Goal: Information Seeking & Learning: Check status

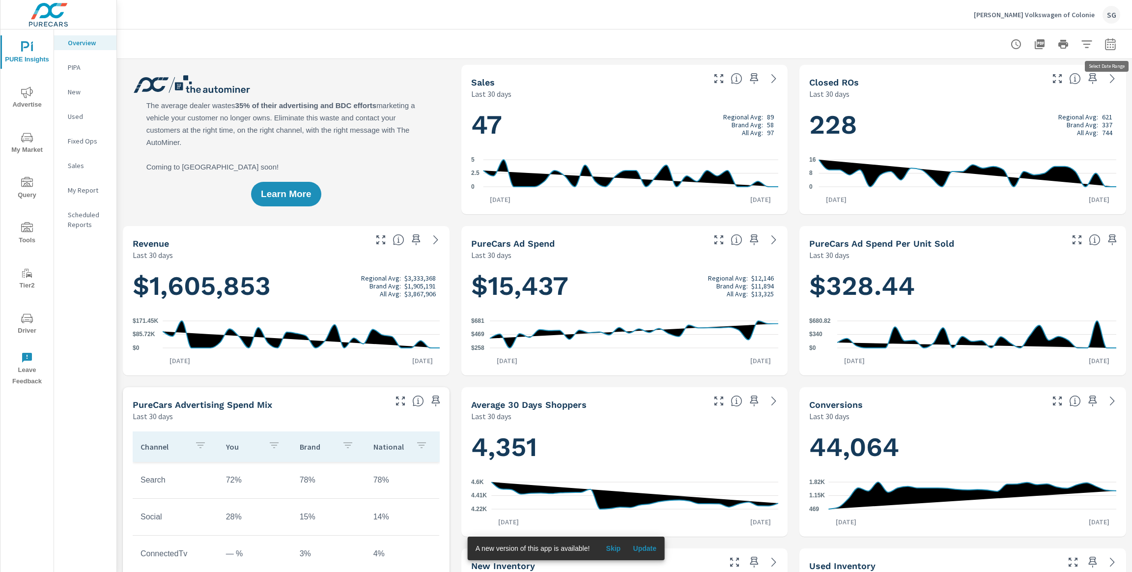
click at [1117, 46] on button "button" at bounding box center [1110, 44] width 20 height 20
select select "Last 30 days"
click at [1017, 114] on p "+ Add comparison" at bounding box center [1041, 111] width 126 height 12
select select "Previous period"
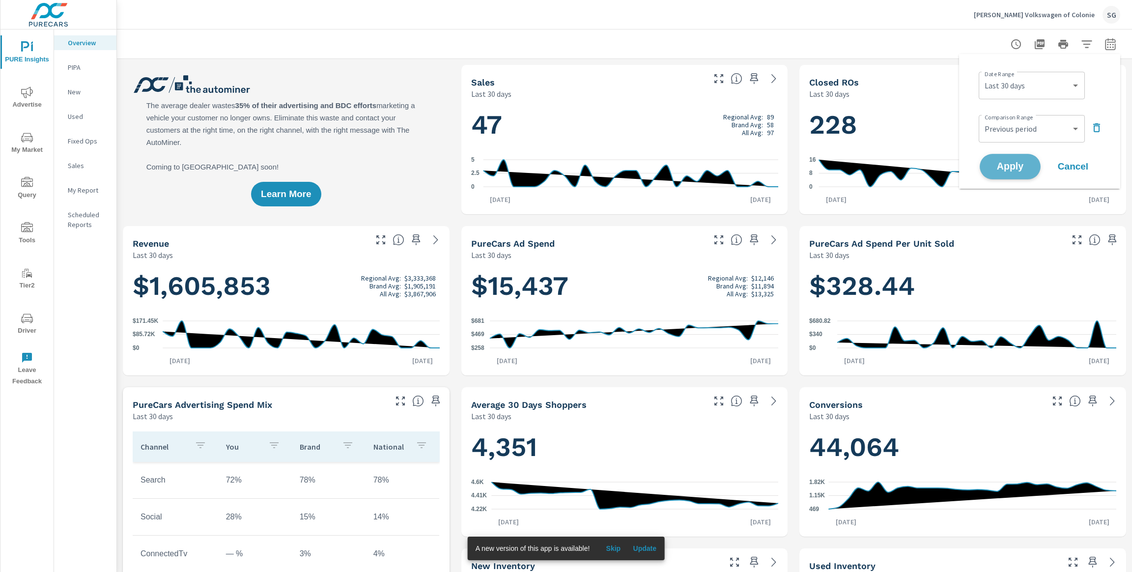
click at [1007, 168] on span "Apply" at bounding box center [1010, 166] width 40 height 9
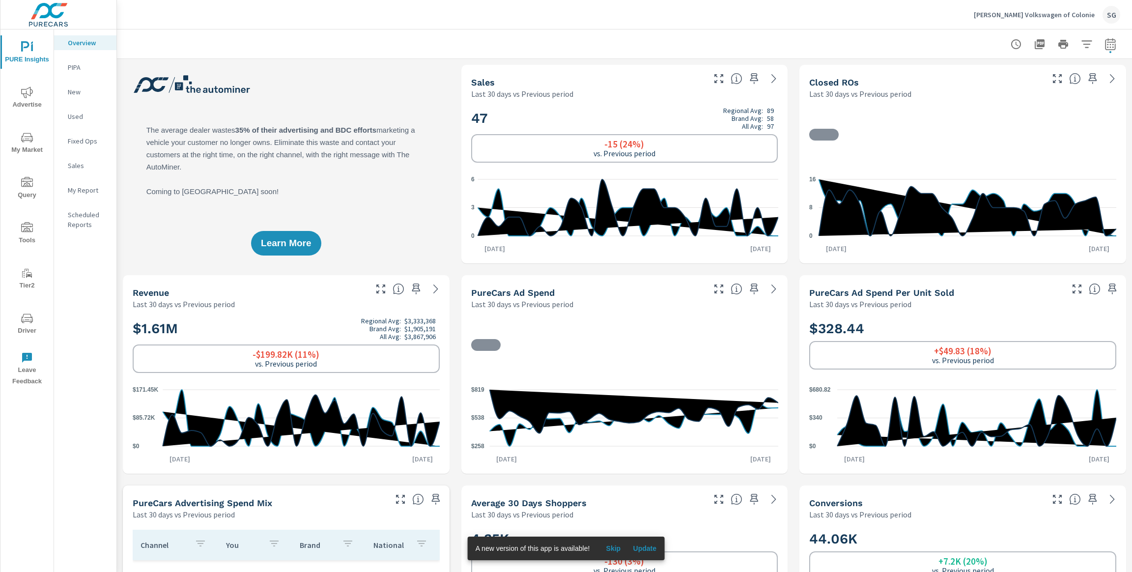
scroll to position [0, 0]
click at [24, 97] on icon "nav menu" at bounding box center [27, 92] width 12 height 12
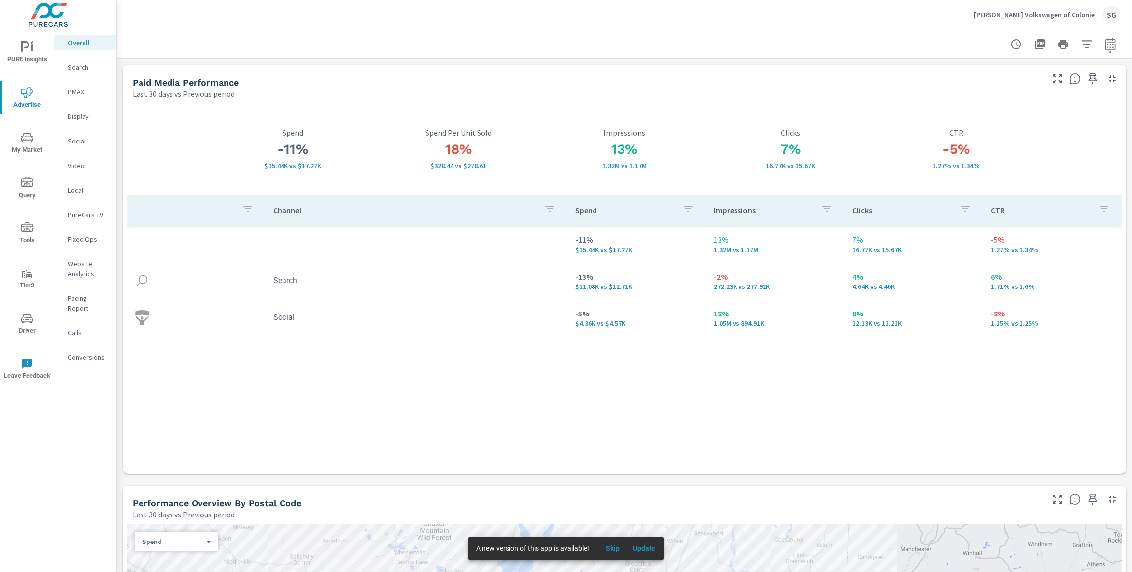
click at [72, 64] on p "Search" at bounding box center [88, 67] width 41 height 10
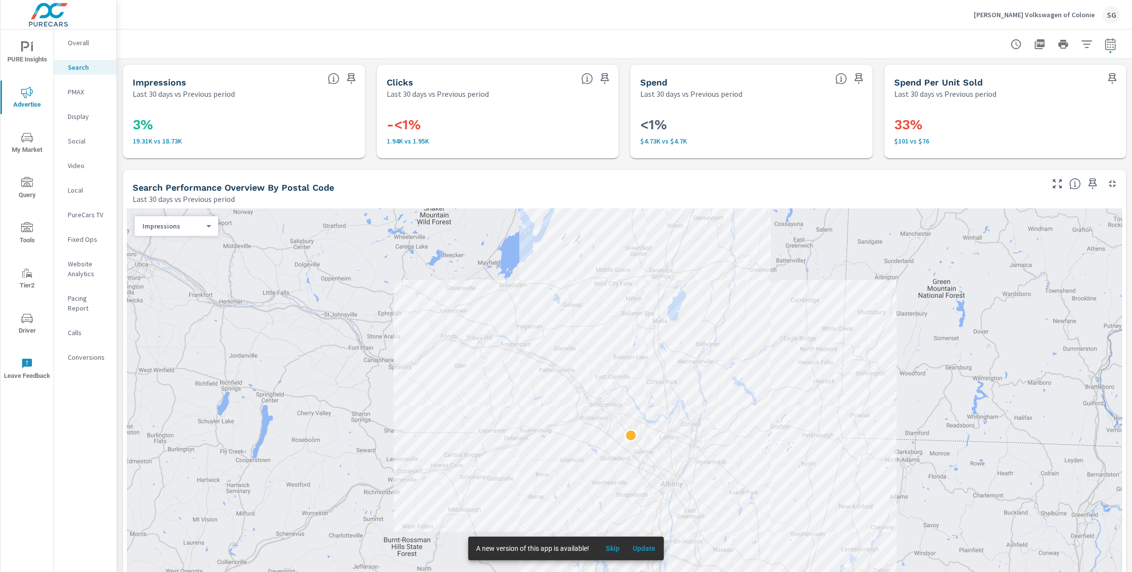
click at [37, 323] on span "Driver" at bounding box center [26, 324] width 47 height 24
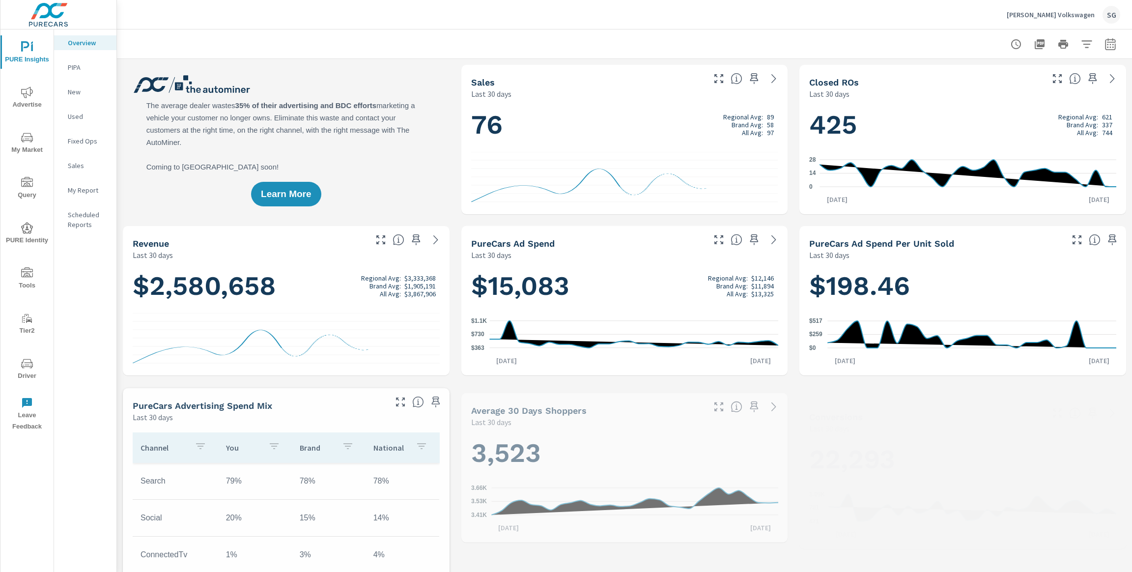
scroll to position [0, 0]
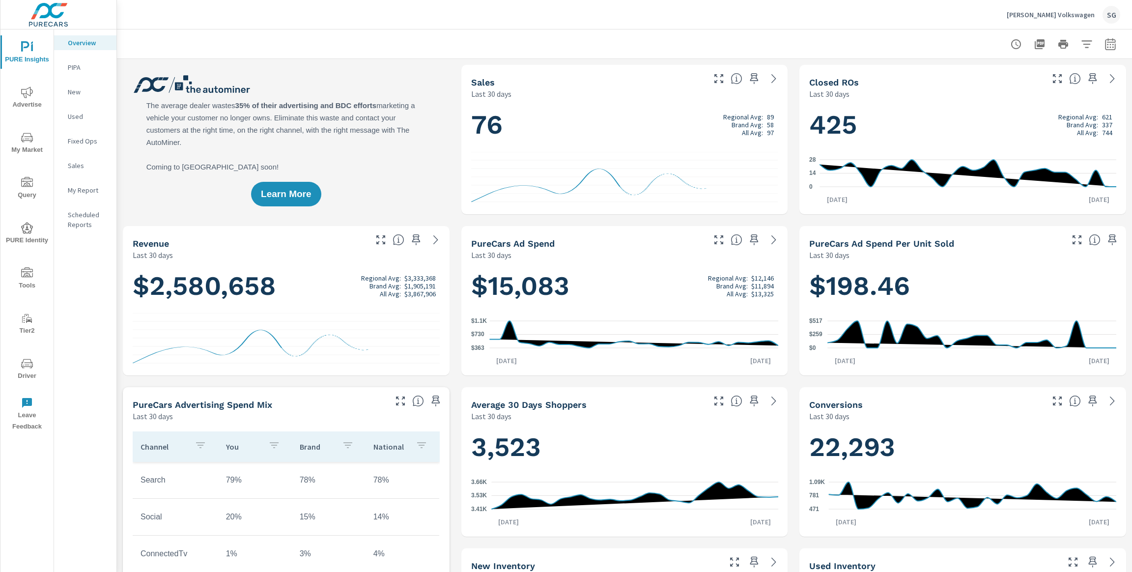
click at [29, 365] on icon "nav menu" at bounding box center [27, 364] width 12 height 12
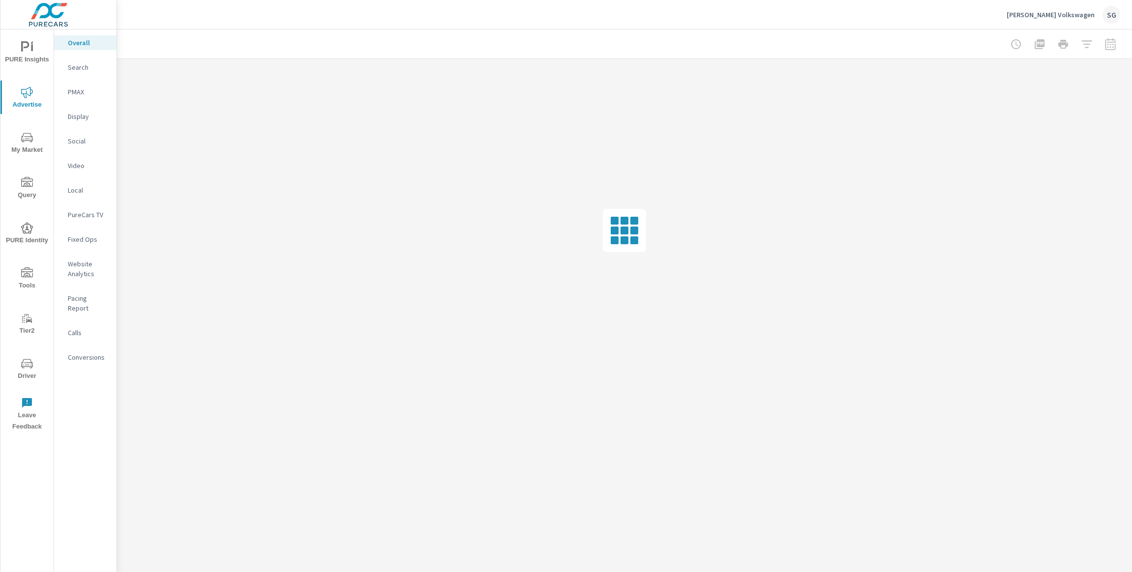
click at [1074, 12] on p "[PERSON_NAME] Volkswagen" at bounding box center [1050, 14] width 88 height 9
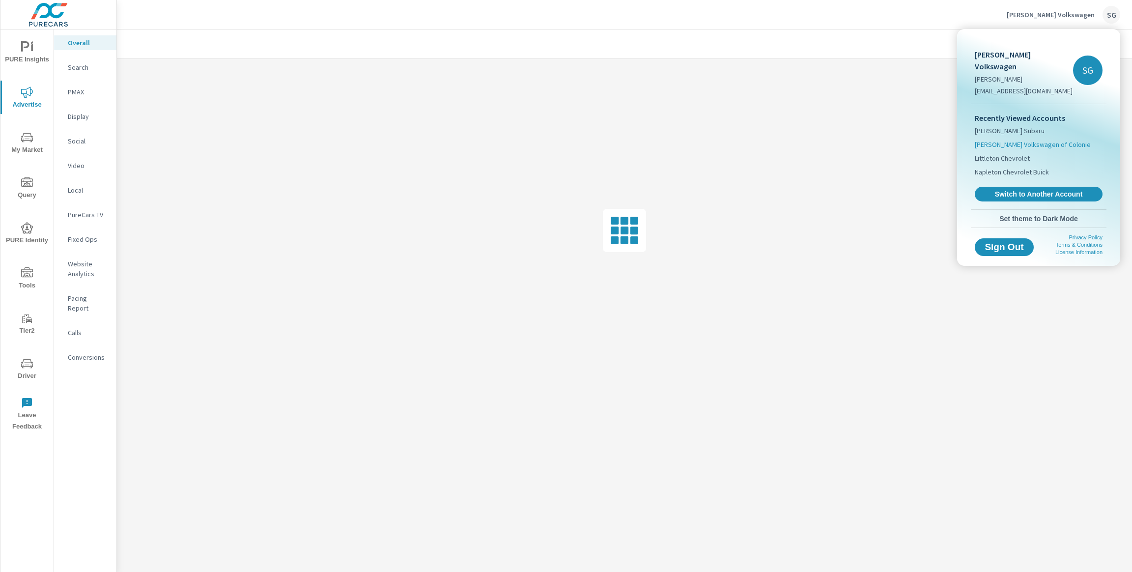
click at [1007, 139] on span "Nemer Volkswagen of Colonie" at bounding box center [1032, 144] width 116 height 10
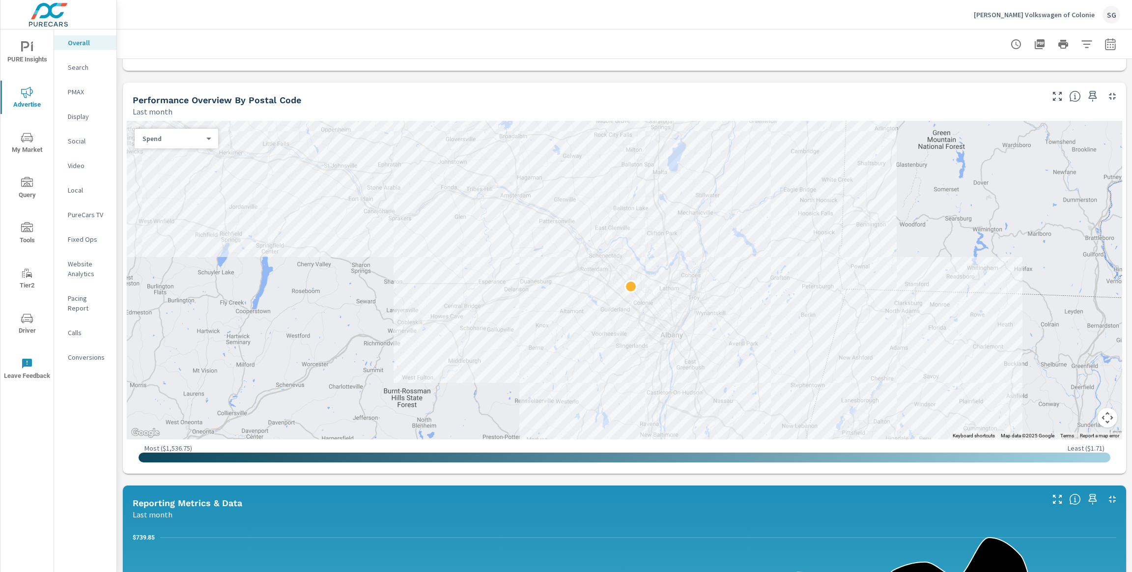
scroll to position [306, 0]
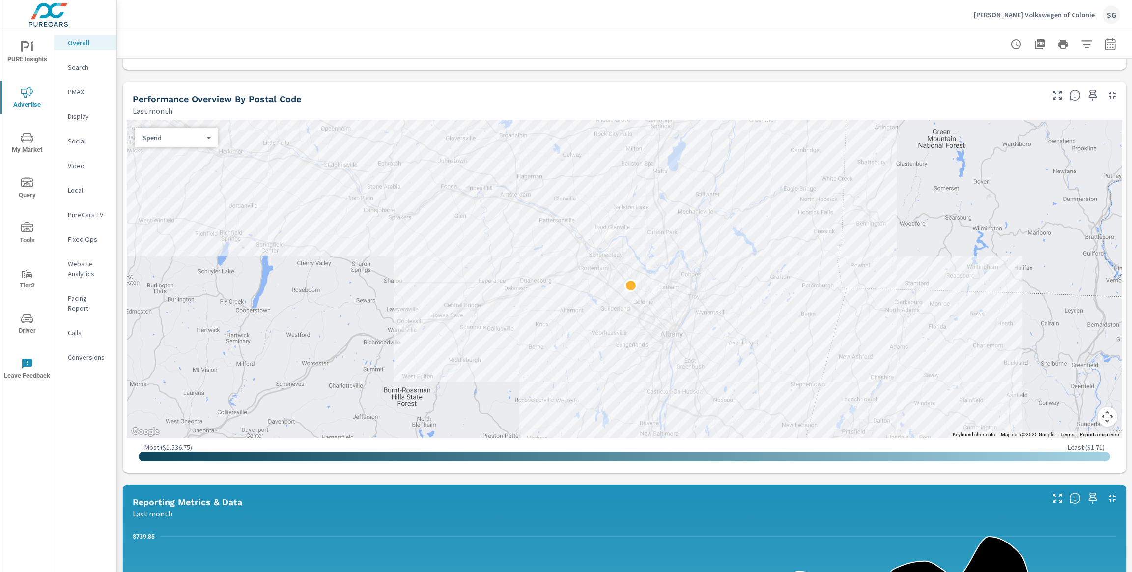
click at [328, 478] on div "Paid Media Performance Last month $17,063 Spend $243.76 Spend Per Unit Sold 1,1…" at bounding box center [624, 437] width 1015 height 1369
click at [1119, 47] on button "button" at bounding box center [1110, 44] width 20 height 20
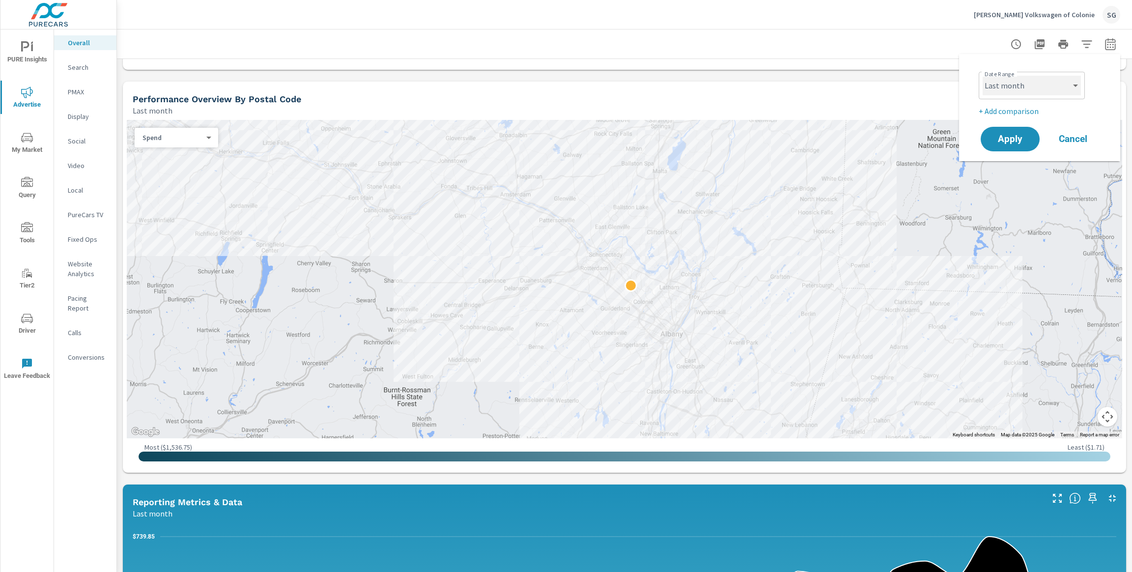
click at [1049, 88] on select "Custom Yesterday Last week Last 7 days Last 14 days Last 30 days Last 45 days L…" at bounding box center [1031, 86] width 98 height 20
click at [982, 76] on select "Custom Yesterday Last week Last 7 days Last 14 days Last 30 days Last 45 days L…" at bounding box center [1031, 86] width 98 height 20
select select "Last 30 days"
click at [1006, 110] on p "+ Add comparison" at bounding box center [1041, 111] width 126 height 12
select select "Previous period"
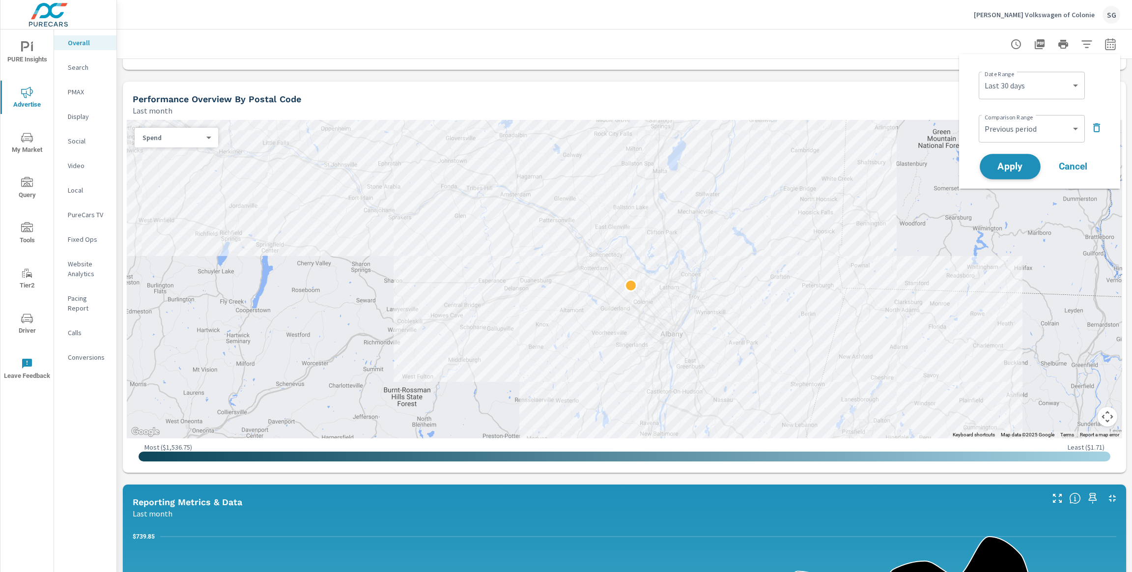
click at [1004, 165] on span "Apply" at bounding box center [1010, 166] width 40 height 9
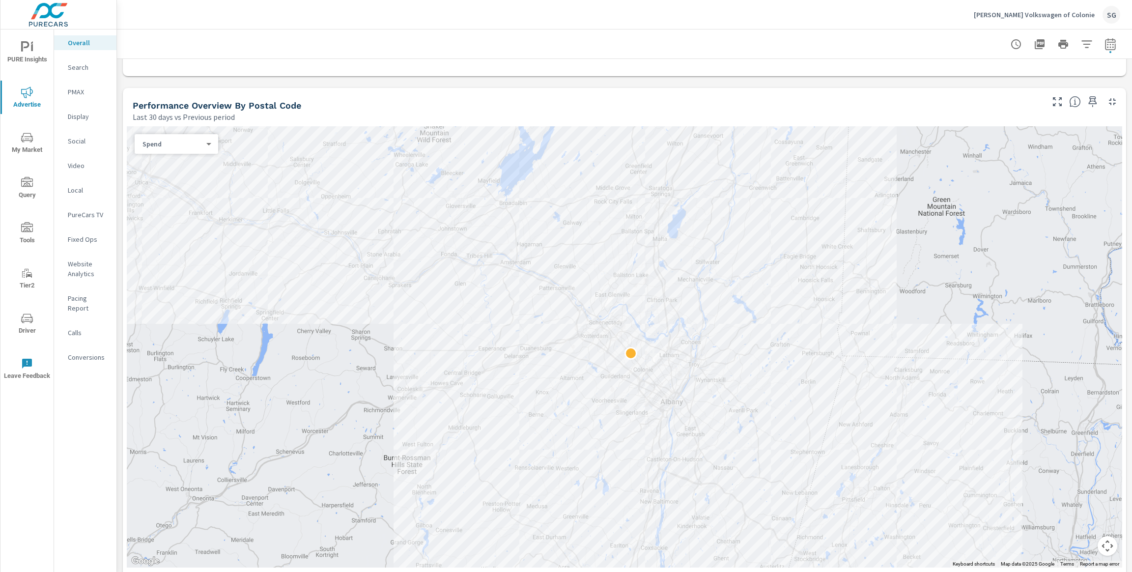
scroll to position [423, 0]
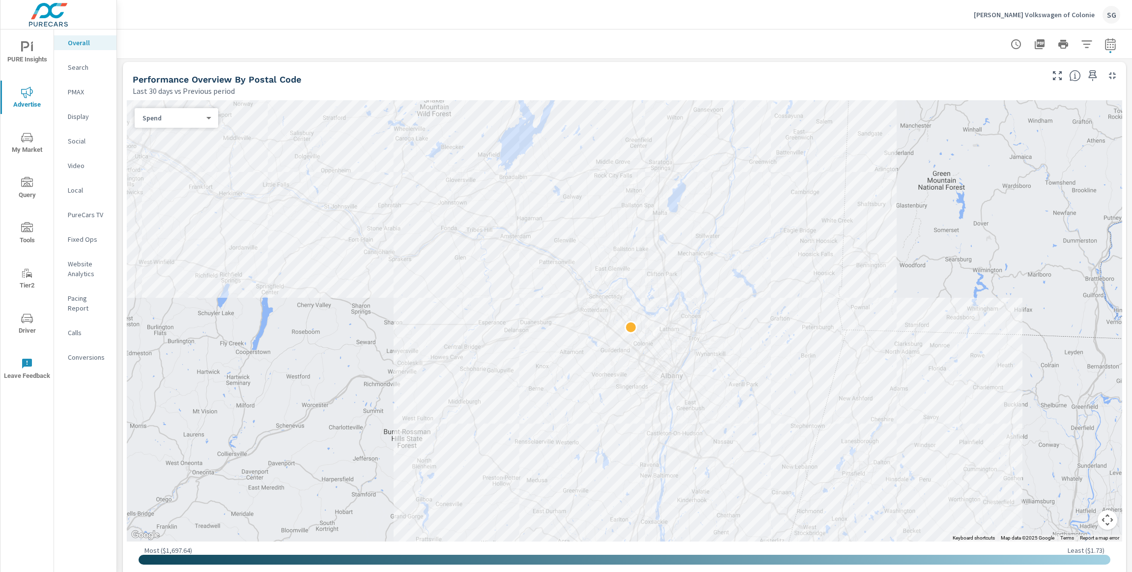
click at [120, 64] on div "Paid Media Performance Last 30 days vs Previous period -11% $15.44K vs $17.27K …" at bounding box center [624, 529] width 1015 height 1787
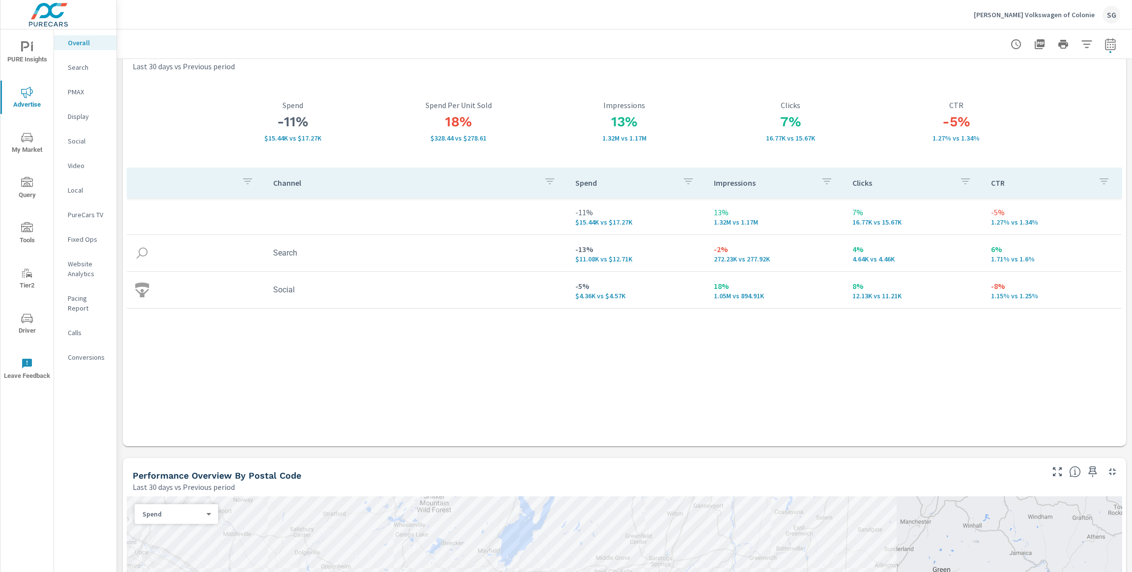
scroll to position [0, 0]
